Goal: Find specific page/section

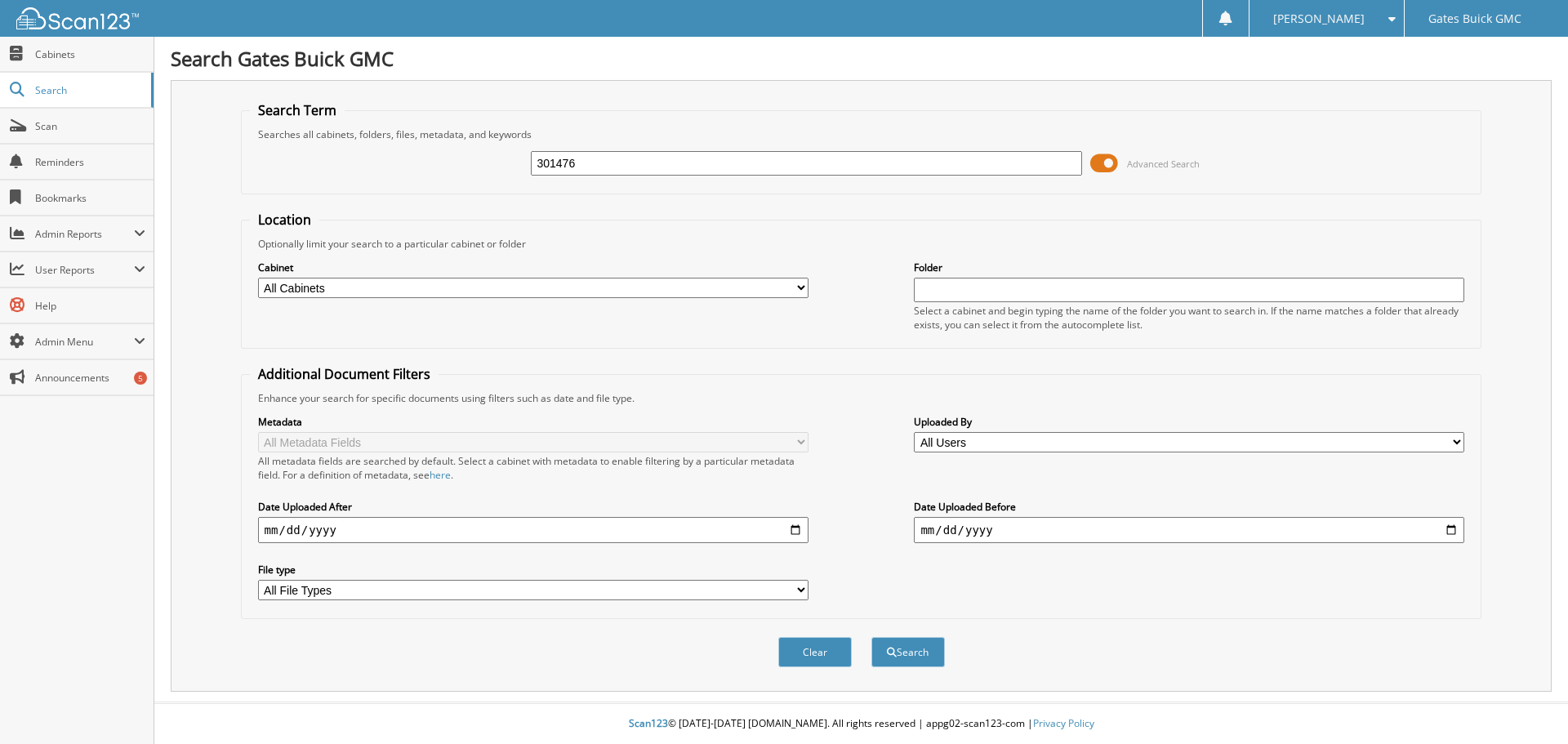
type input "301476"
click at [871, 637] on button "Search" at bounding box center [908, 652] width 73 height 31
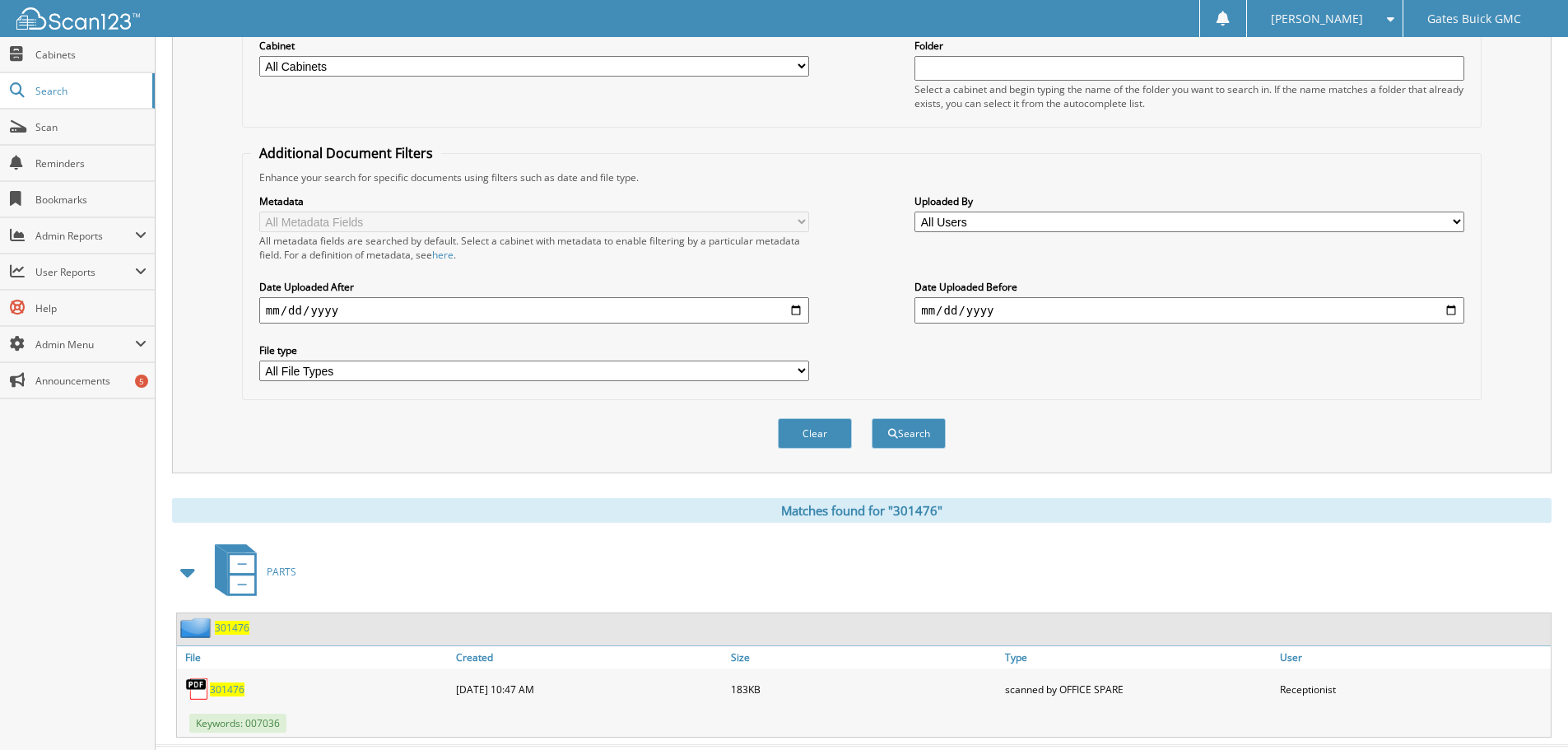
scroll to position [247, 0]
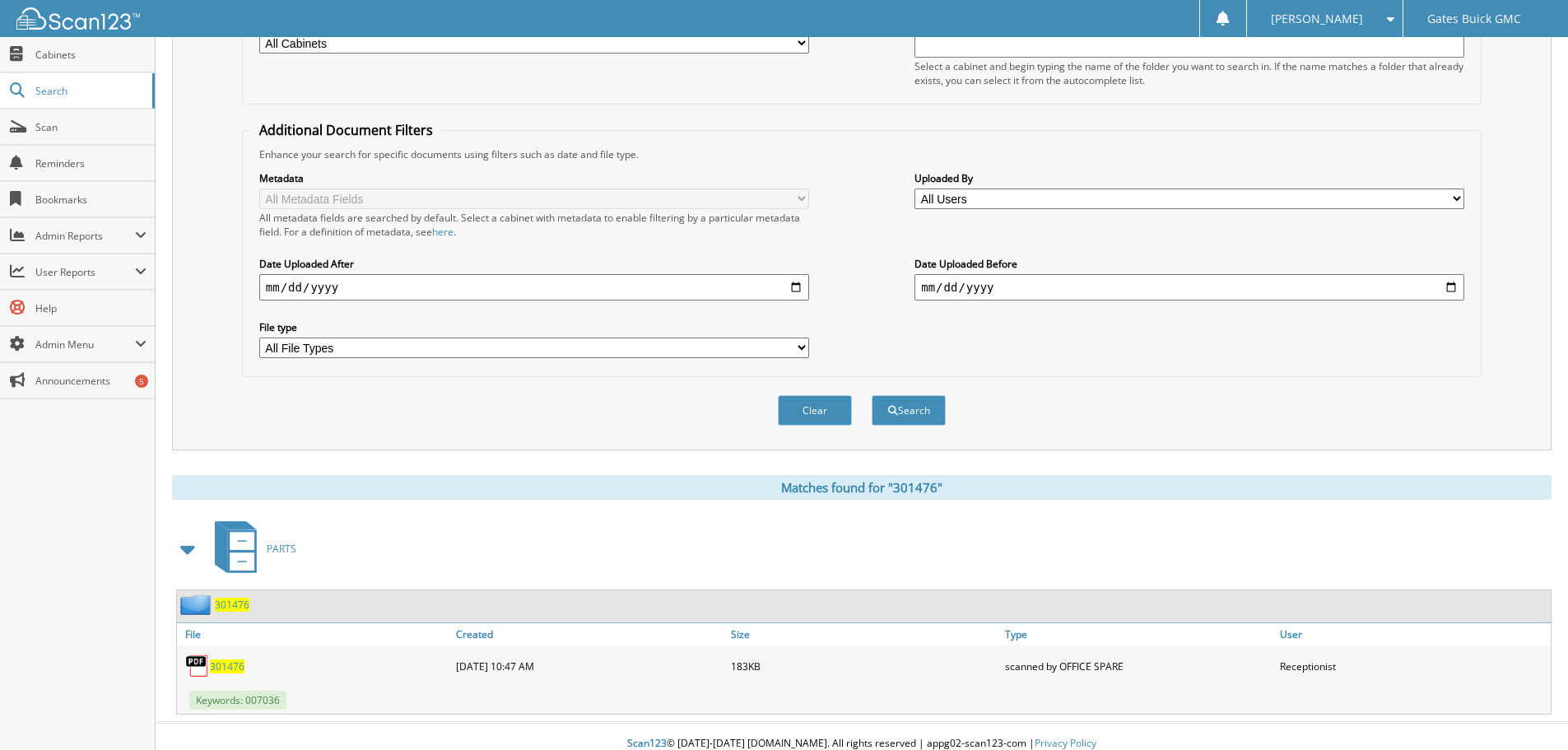
click at [223, 651] on div "301476" at bounding box center [314, 665] width 275 height 33
click at [221, 658] on div "301476" at bounding box center [314, 665] width 275 height 33
click at [218, 665] on span "301476" at bounding box center [227, 666] width 34 height 14
click at [236, 665] on span "301476" at bounding box center [227, 666] width 34 height 14
